Goal: Book appointment/travel/reservation

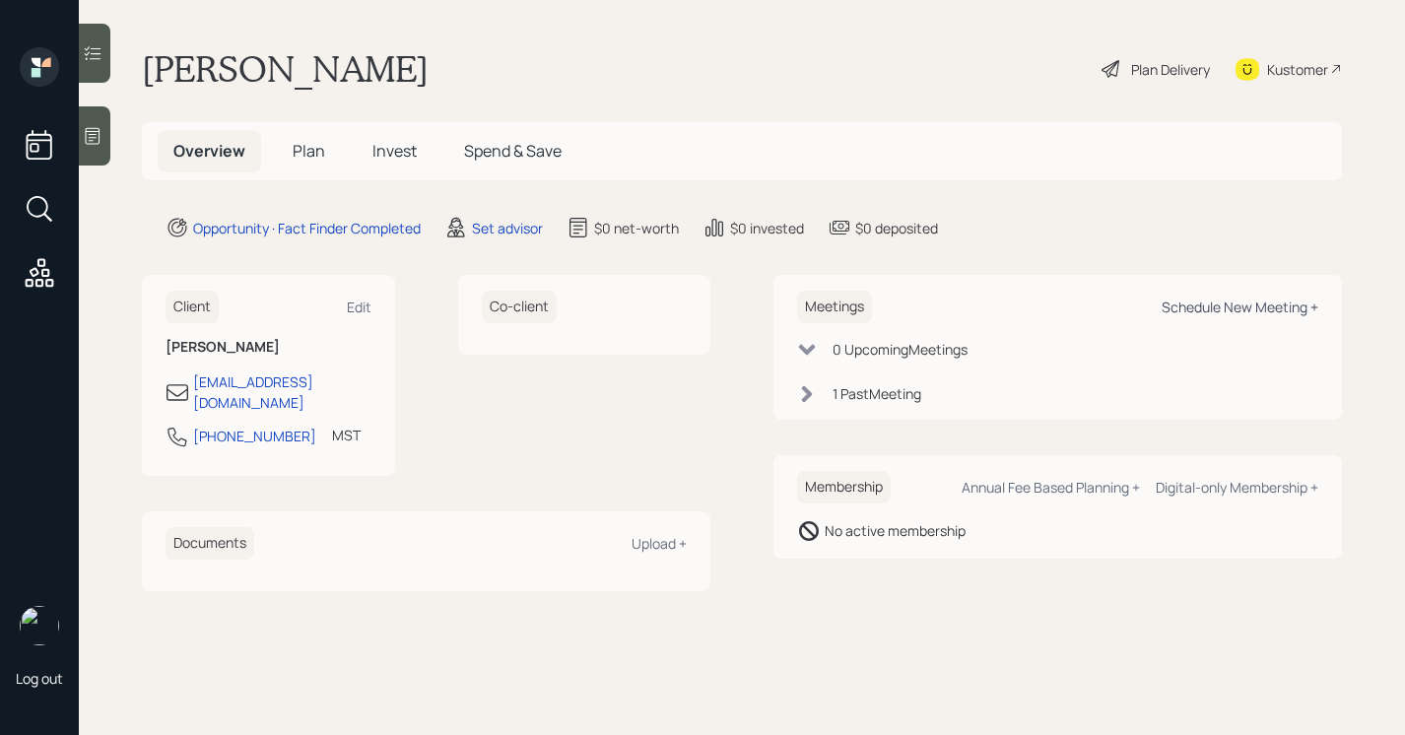
click at [1196, 305] on div "Schedule New Meeting +" at bounding box center [1240, 307] width 157 height 19
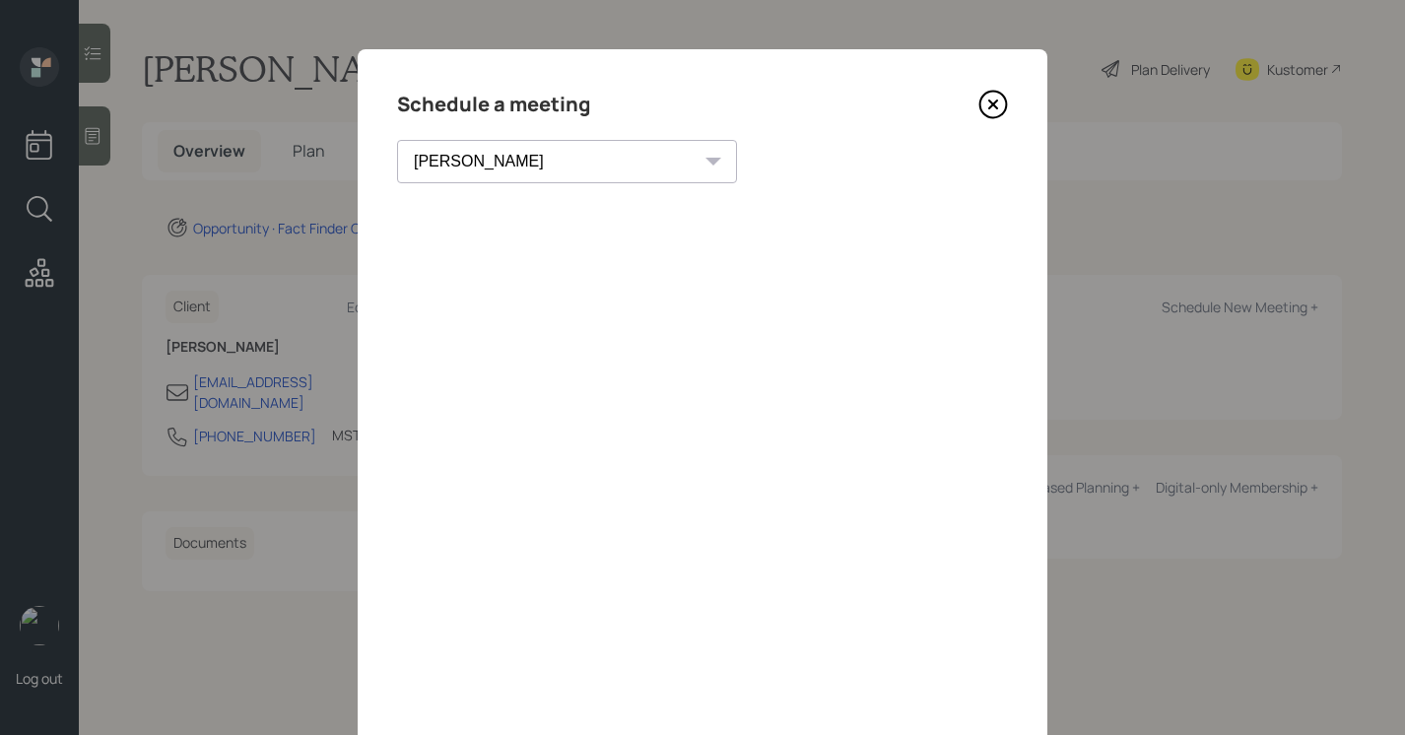
click at [501, 166] on select "Theresa Spinello Matthew Burke Xavier Ross Eitan Bar-David Ian Yamey Trevor Nel…" at bounding box center [567, 161] width 340 height 43
select select "205a2f49-d305-4782-8e90-e36bafbe5565"
click at [397, 140] on select "Theresa Spinello Matthew Burke Xavier Ross Eitan Bar-David Ian Yamey Trevor Nel…" at bounding box center [567, 161] width 340 height 43
click at [726, 154] on div "Choose my own meeting type" at bounding box center [809, 161] width 166 height 37
click at [1000, 105] on icon at bounding box center [993, 105] width 30 height 30
